Goal: Download file/media

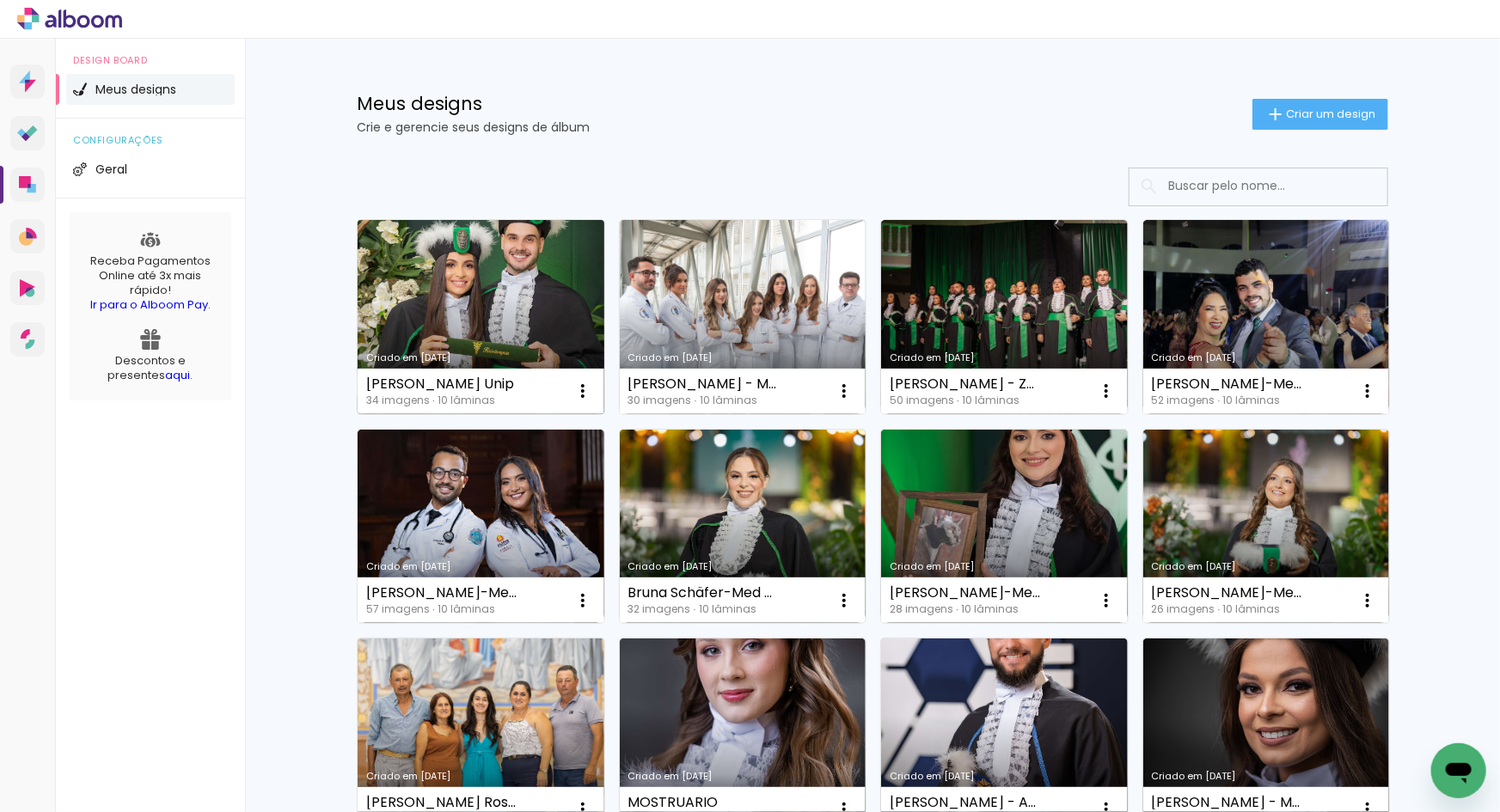
click at [534, 318] on link "Criado em [DATE]" at bounding box center [481, 317] width 247 height 194
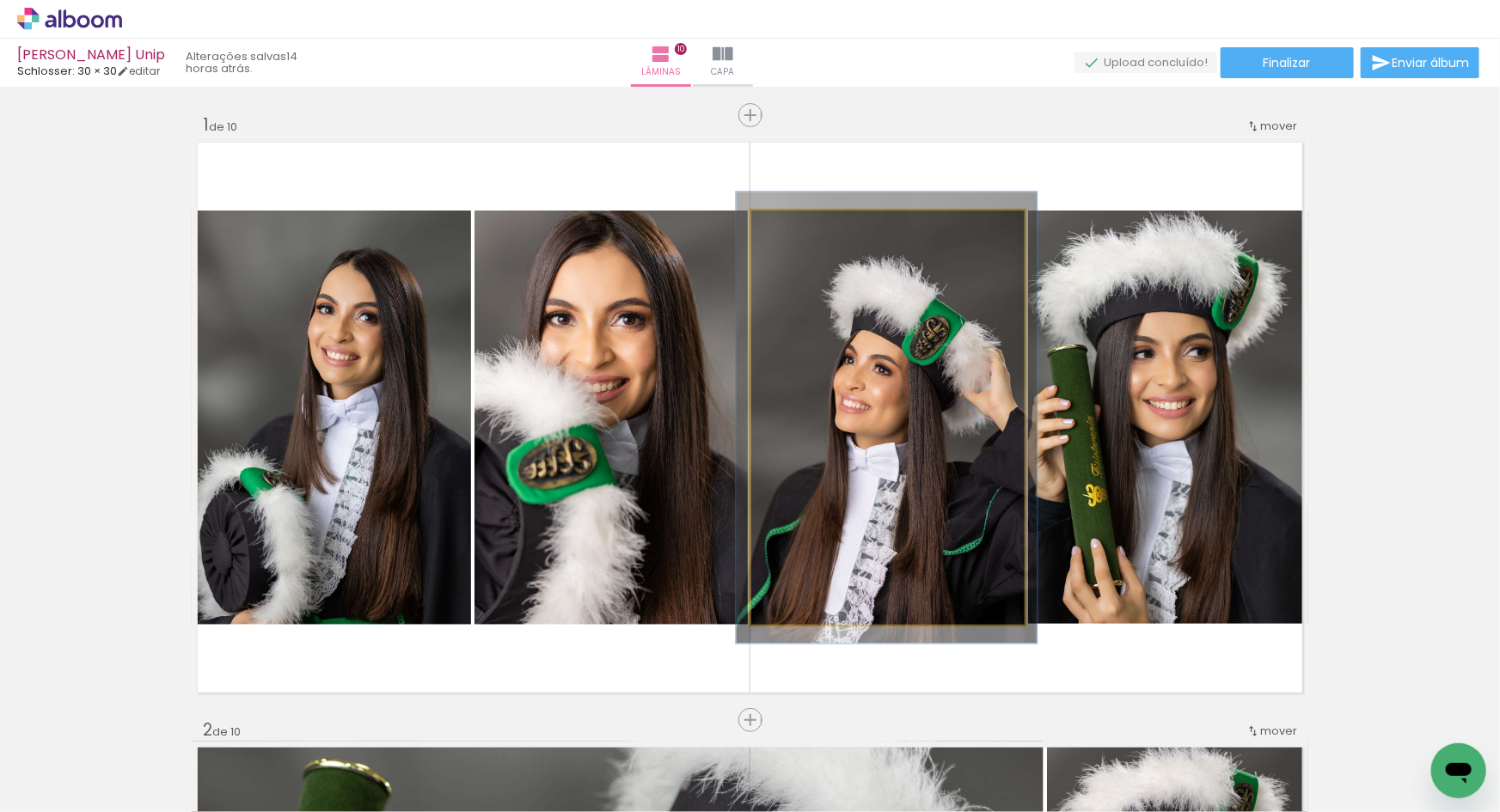
type paper-slider "109"
click at [797, 230] on div at bounding box center [797, 229] width 27 height 27
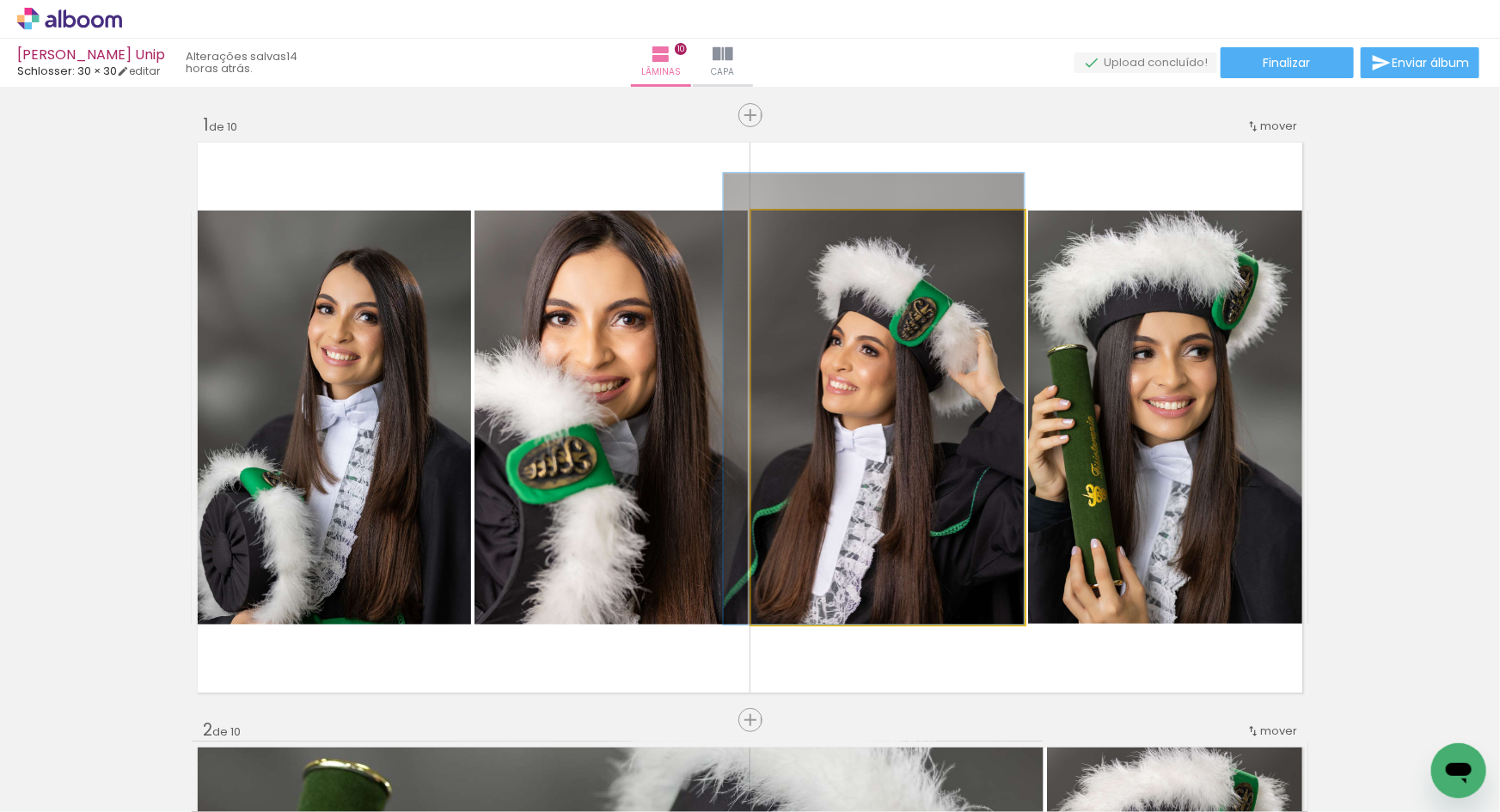
drag, startPoint x: 914, startPoint y: 557, endPoint x: 895, endPoint y: 531, distance: 32.2
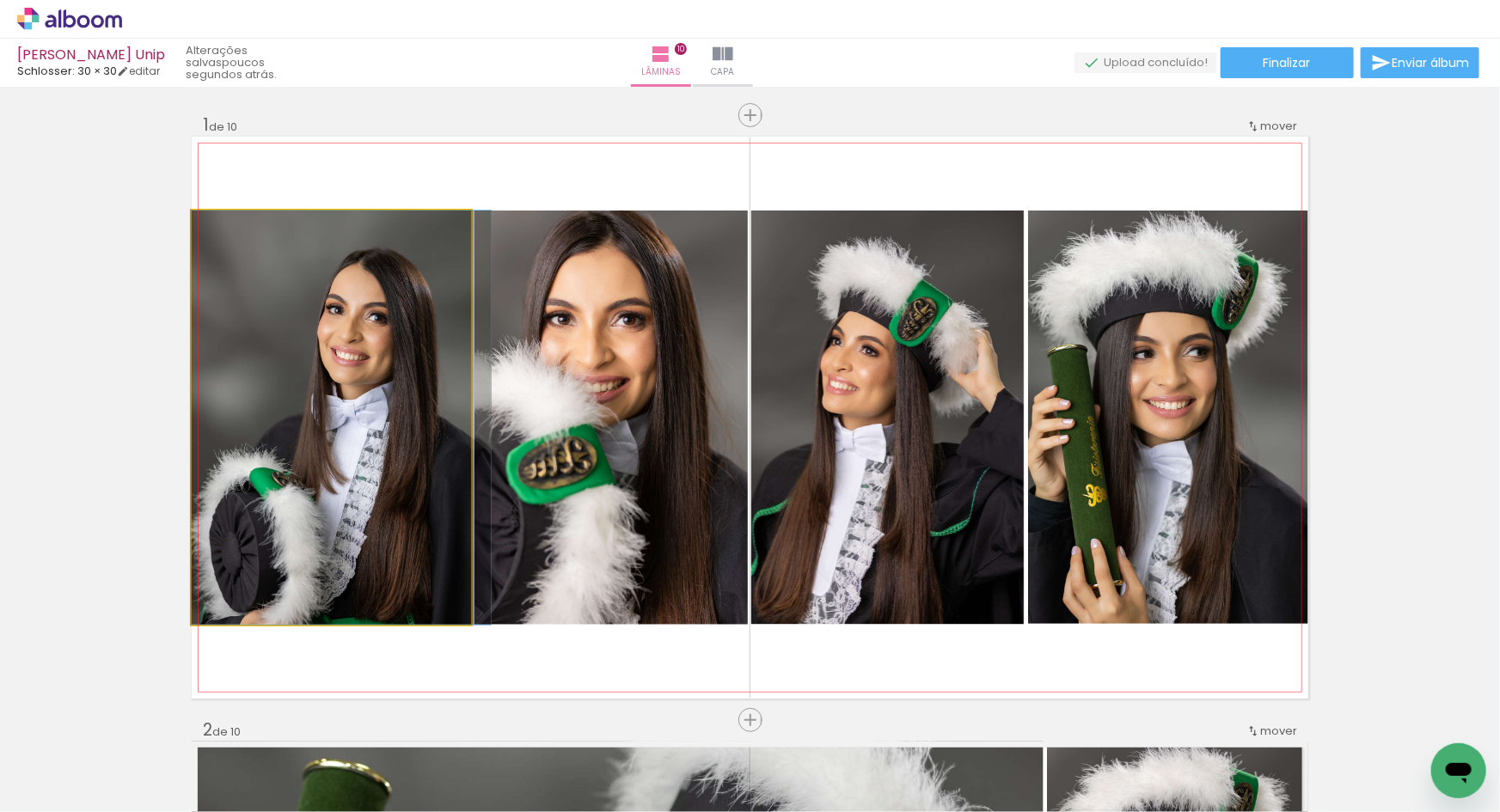
drag, startPoint x: 387, startPoint y: 507, endPoint x: 414, endPoint y: 503, distance: 27.3
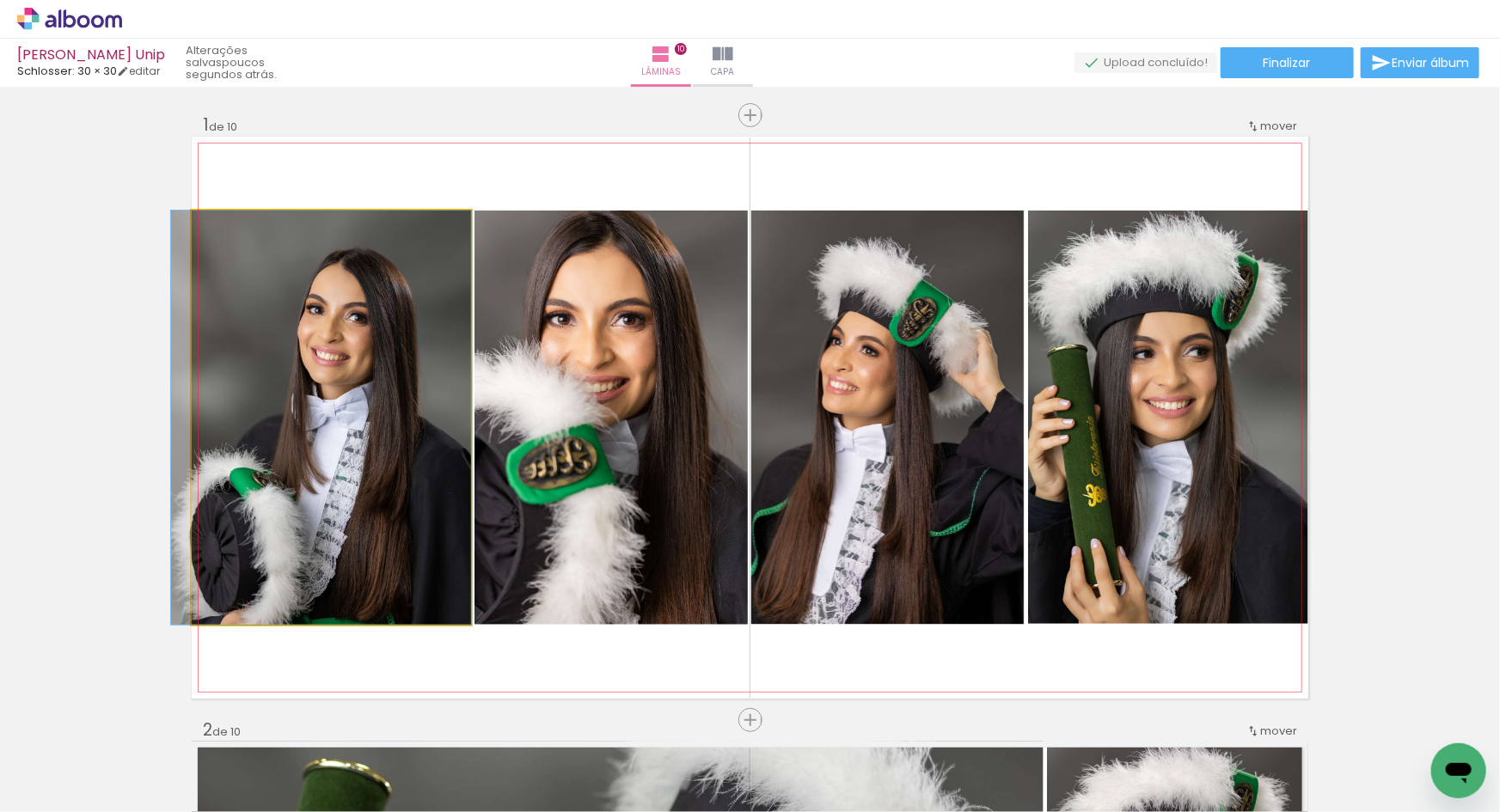
drag, startPoint x: 414, startPoint y: 503, endPoint x: 387, endPoint y: 504, distance: 27.0
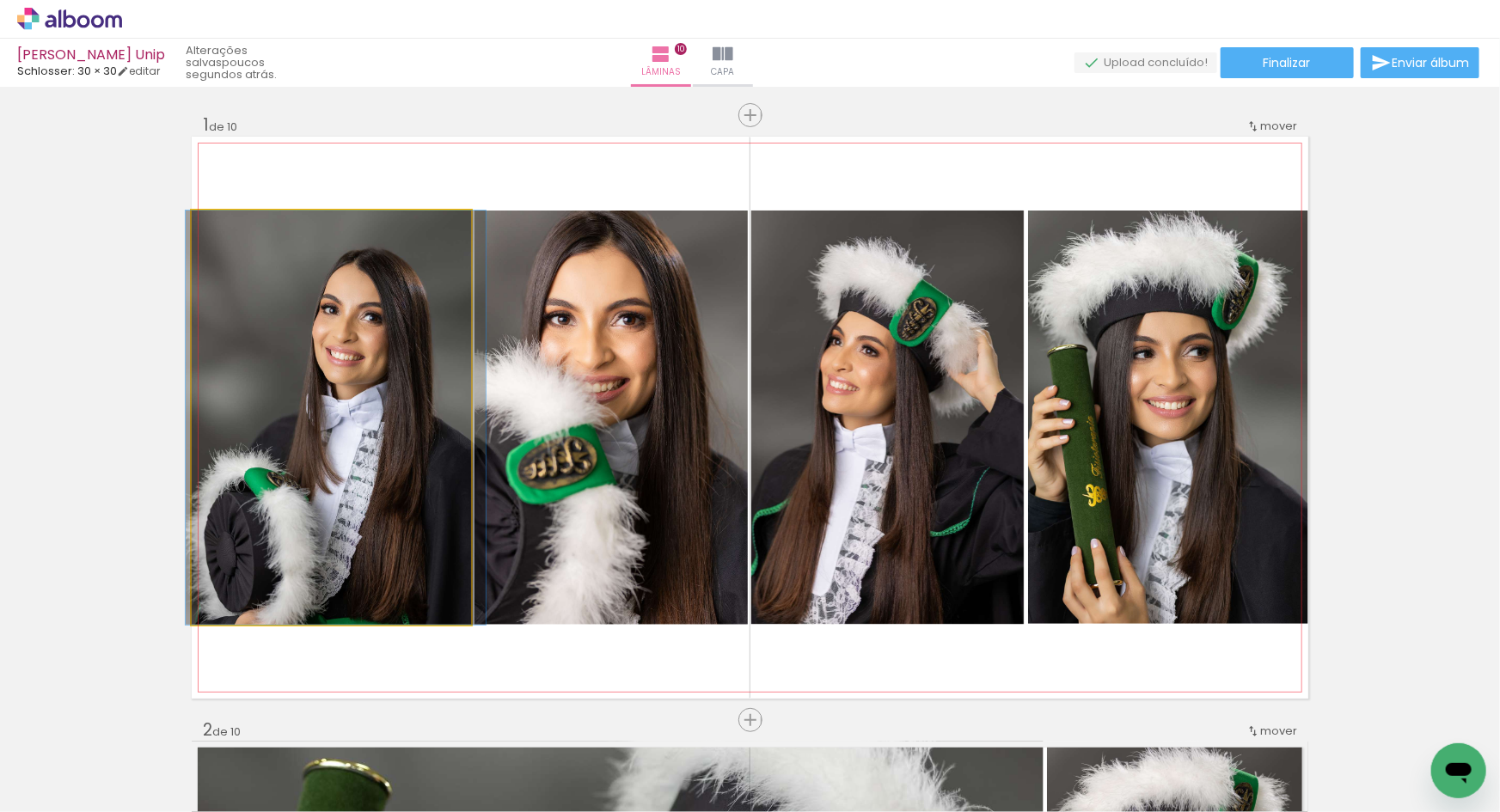
drag, startPoint x: 366, startPoint y: 505, endPoint x: 380, endPoint y: 504, distance: 14.0
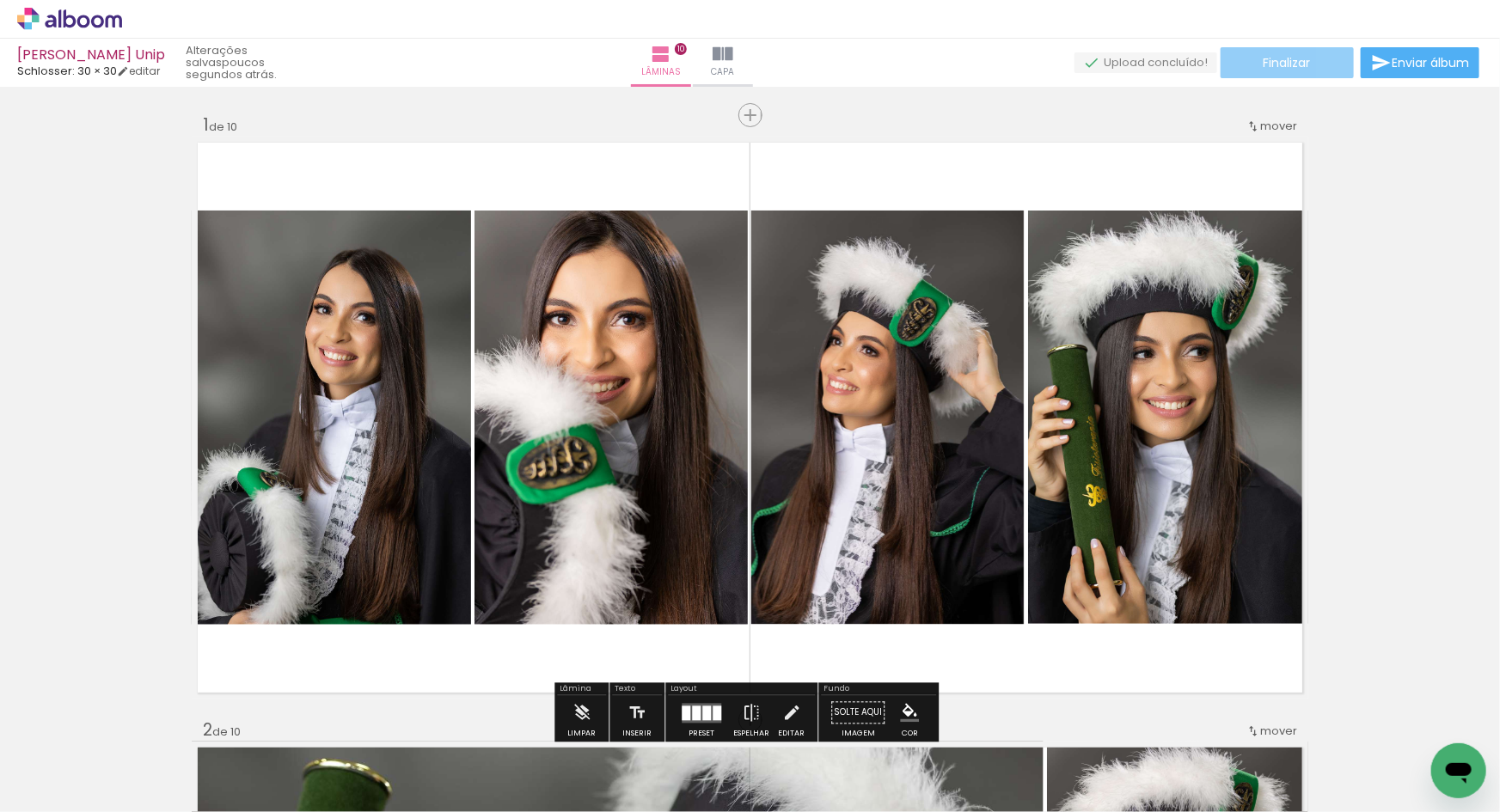
click at [1288, 58] on span "Finalizar" at bounding box center [1287, 63] width 47 height 12
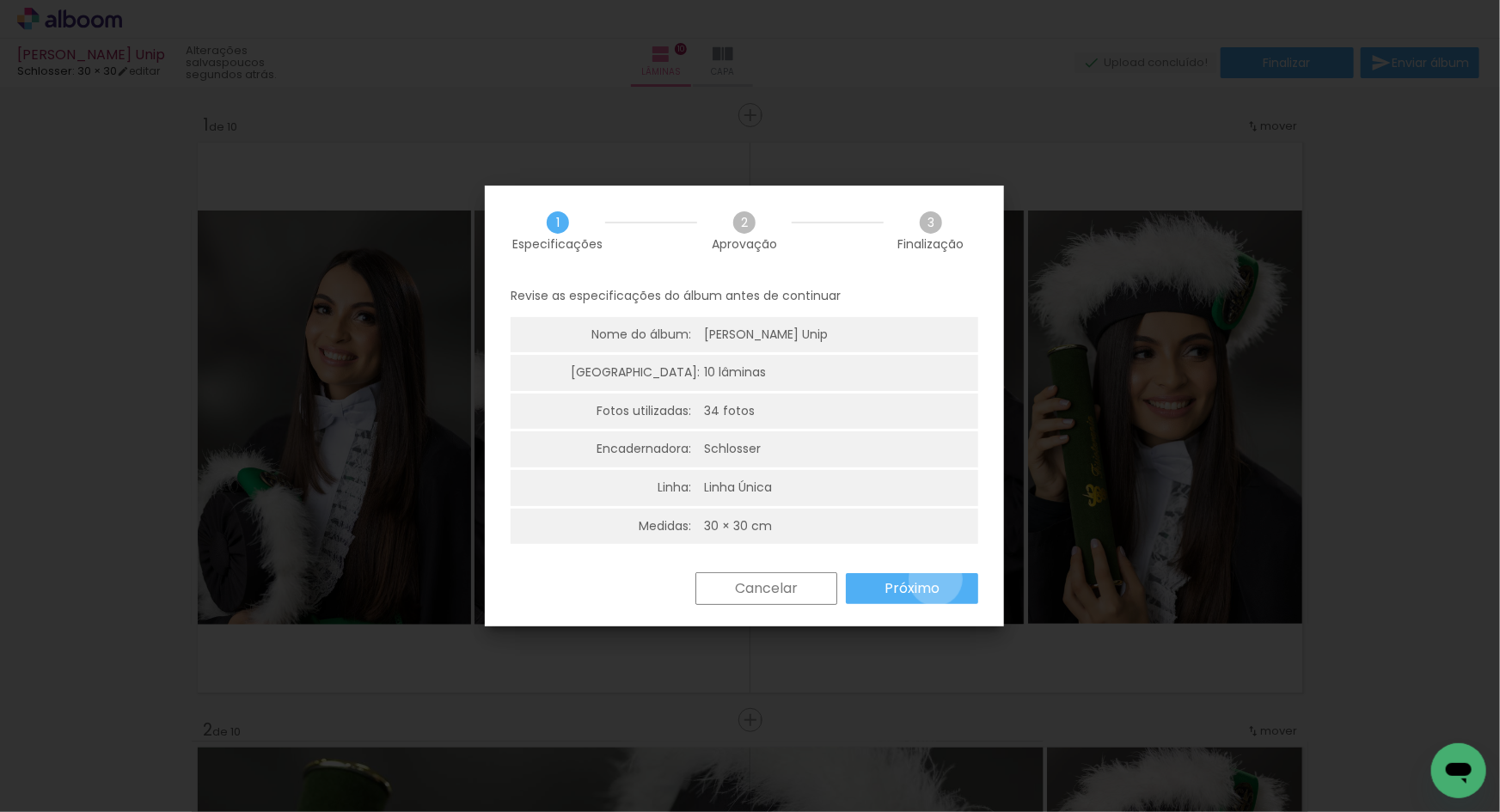
click at [0, 0] on slot "Próximo" at bounding box center [0, 0] width 0 height 0
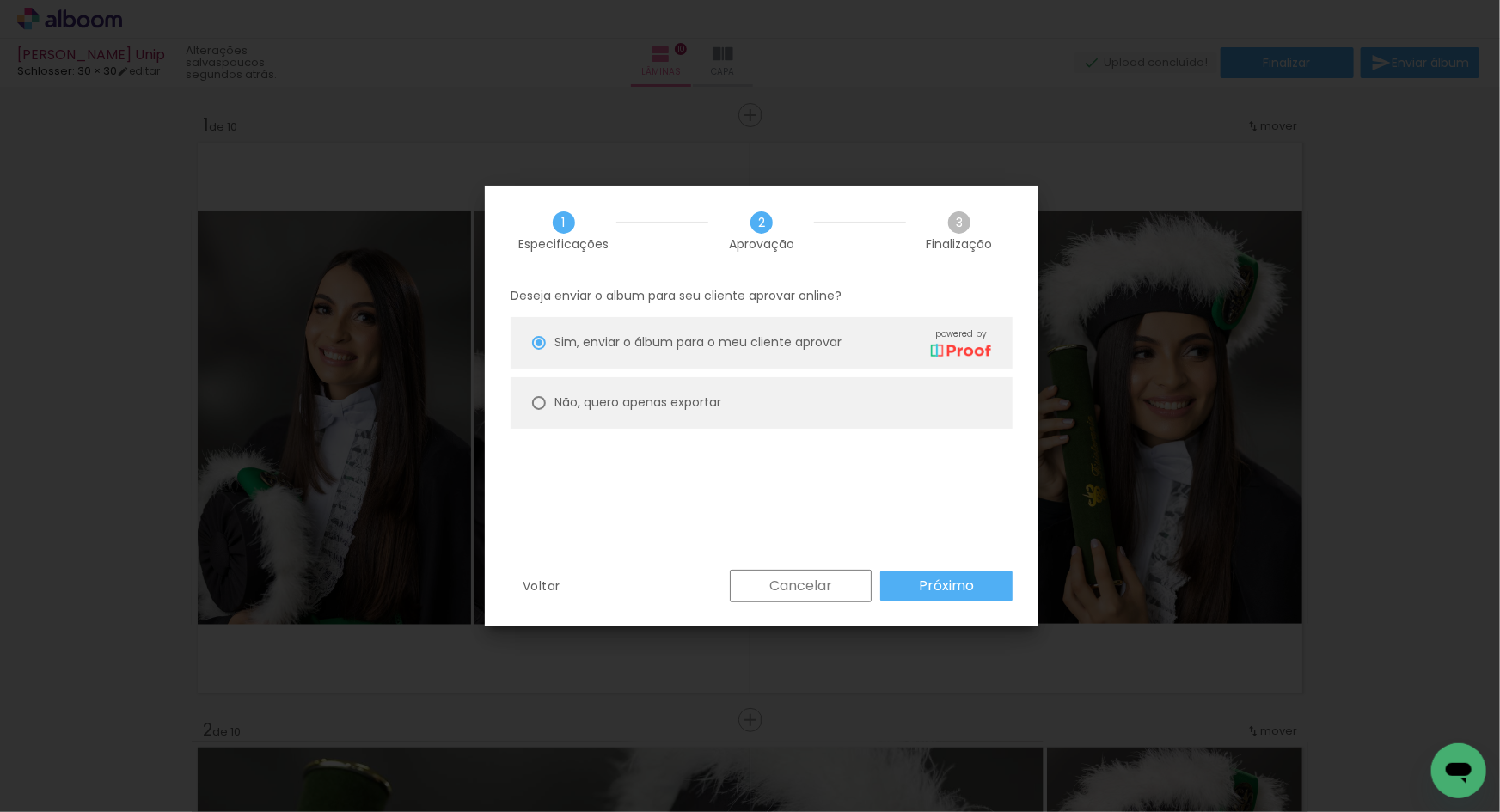
click at [0, 0] on slot "Não, quero apenas exportar" at bounding box center [0, 0] width 0 height 0
type paper-radio-button "on"
click at [0, 0] on slot "Próximo" at bounding box center [0, 0] width 0 height 0
type input "Alta, 300 DPI"
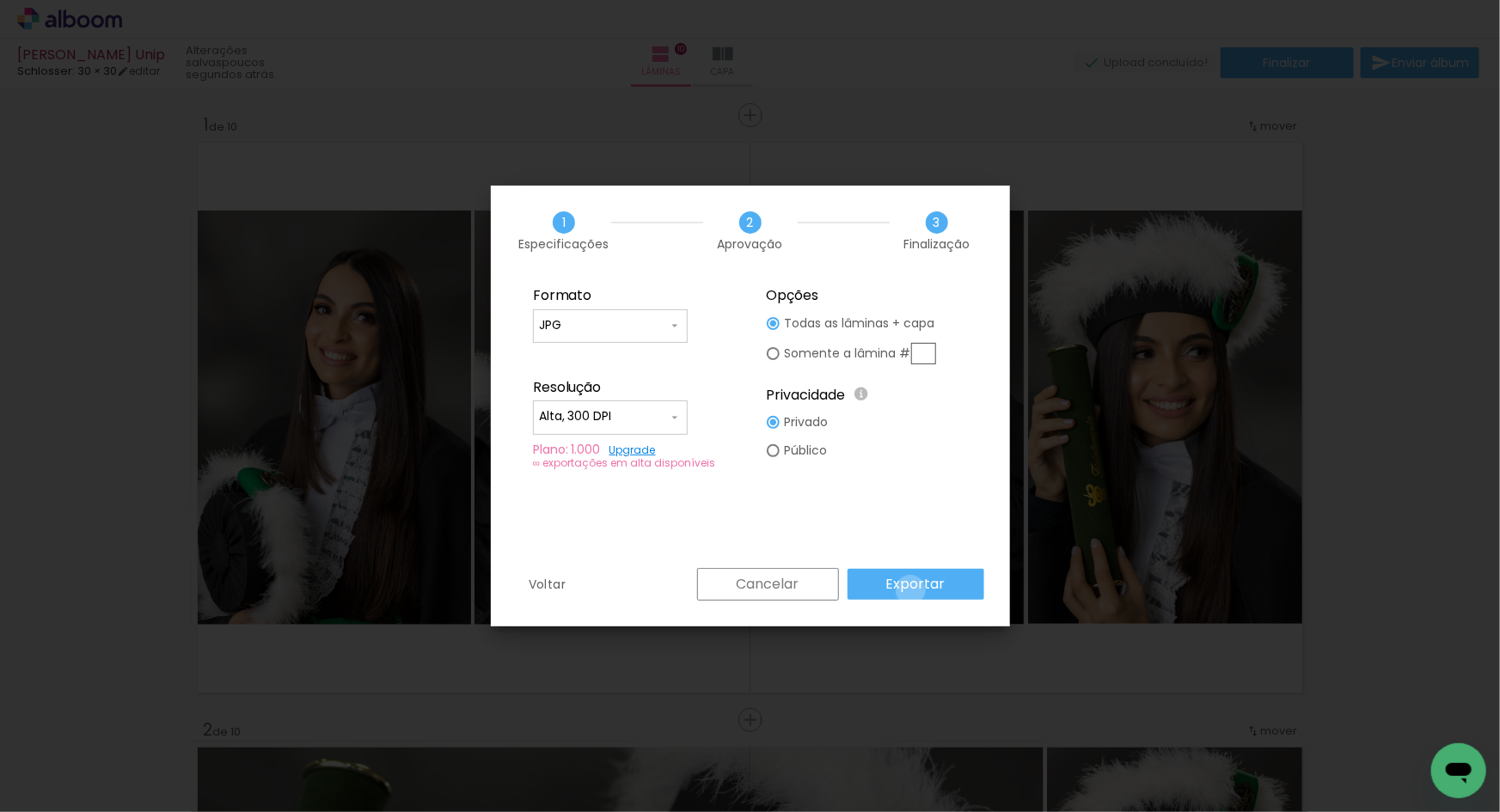
click at [0, 0] on slot "Exportar" at bounding box center [0, 0] width 0 height 0
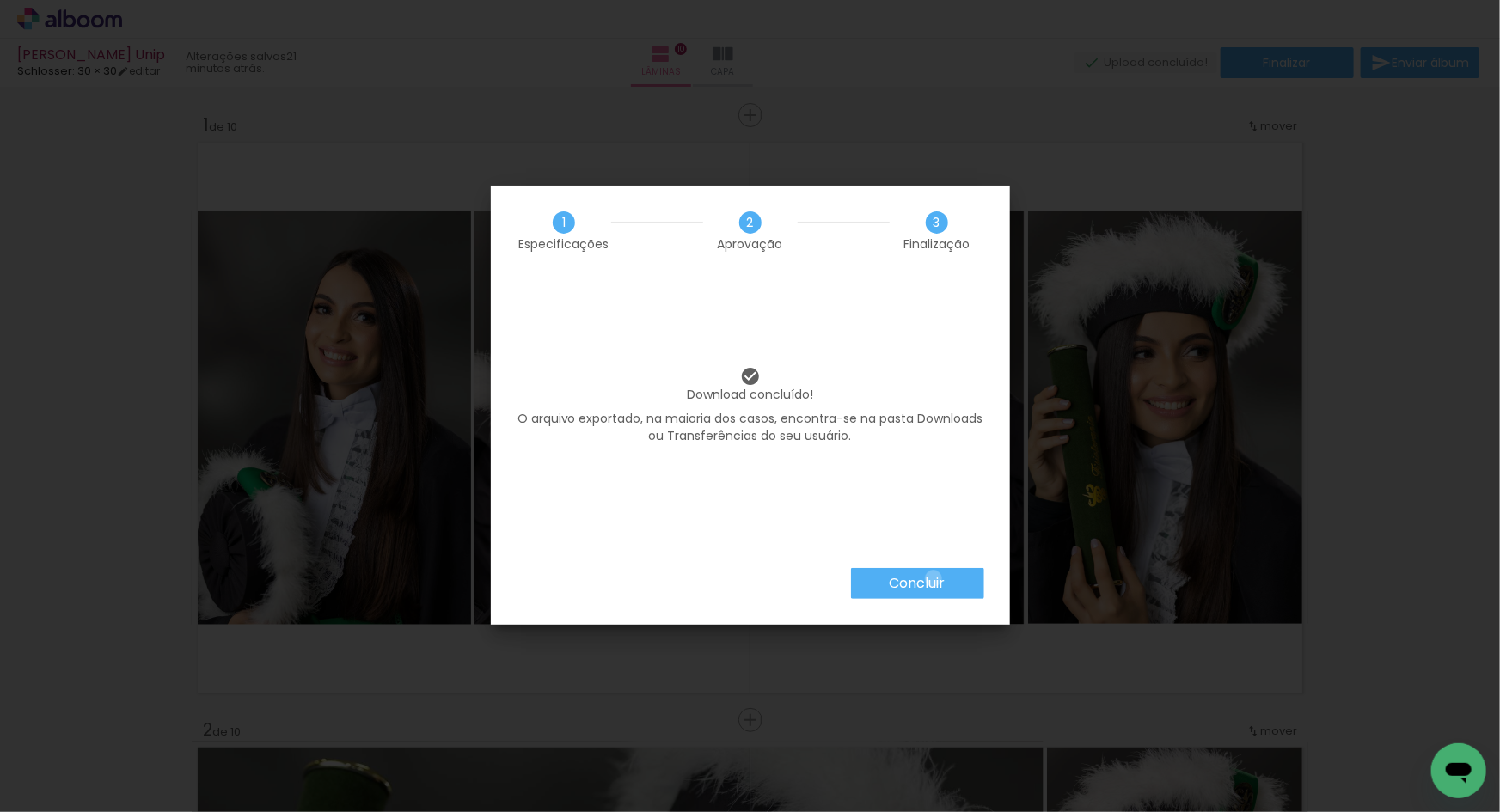
click at [0, 0] on slot "Concluir" at bounding box center [0, 0] width 0 height 0
